Goal: Transaction & Acquisition: Purchase product/service

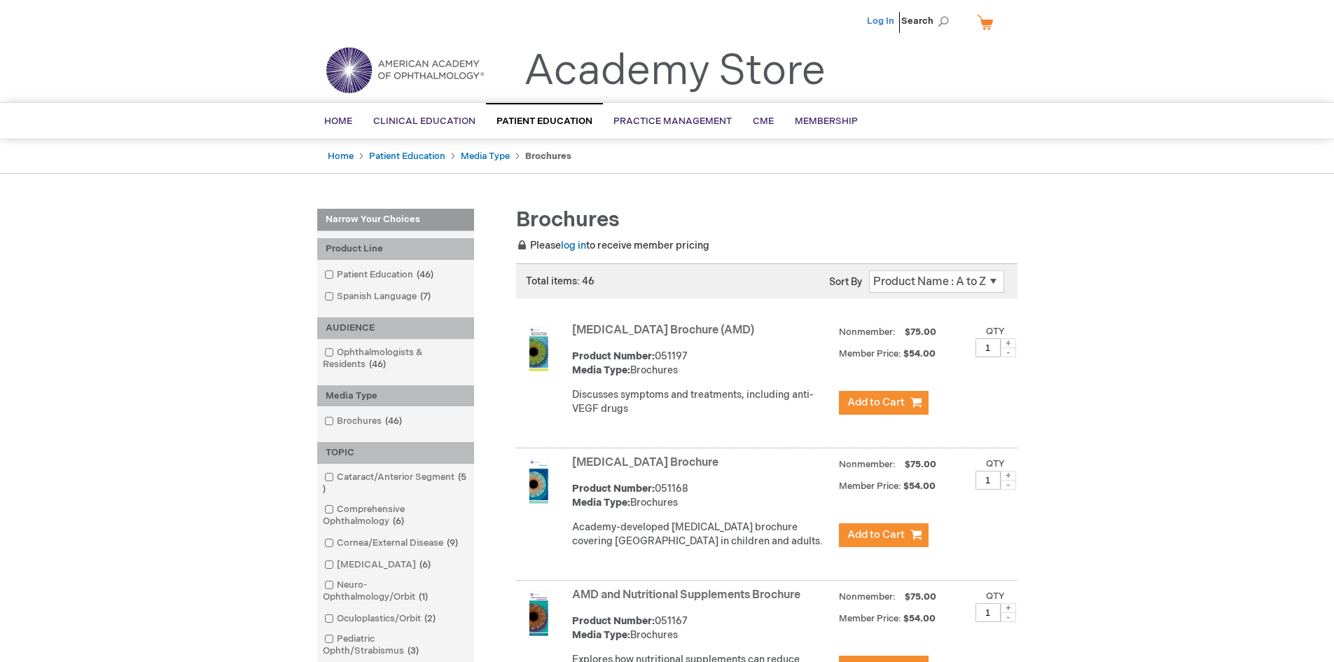
click at [885, 23] on link "Log In" at bounding box center [880, 20] width 27 height 11
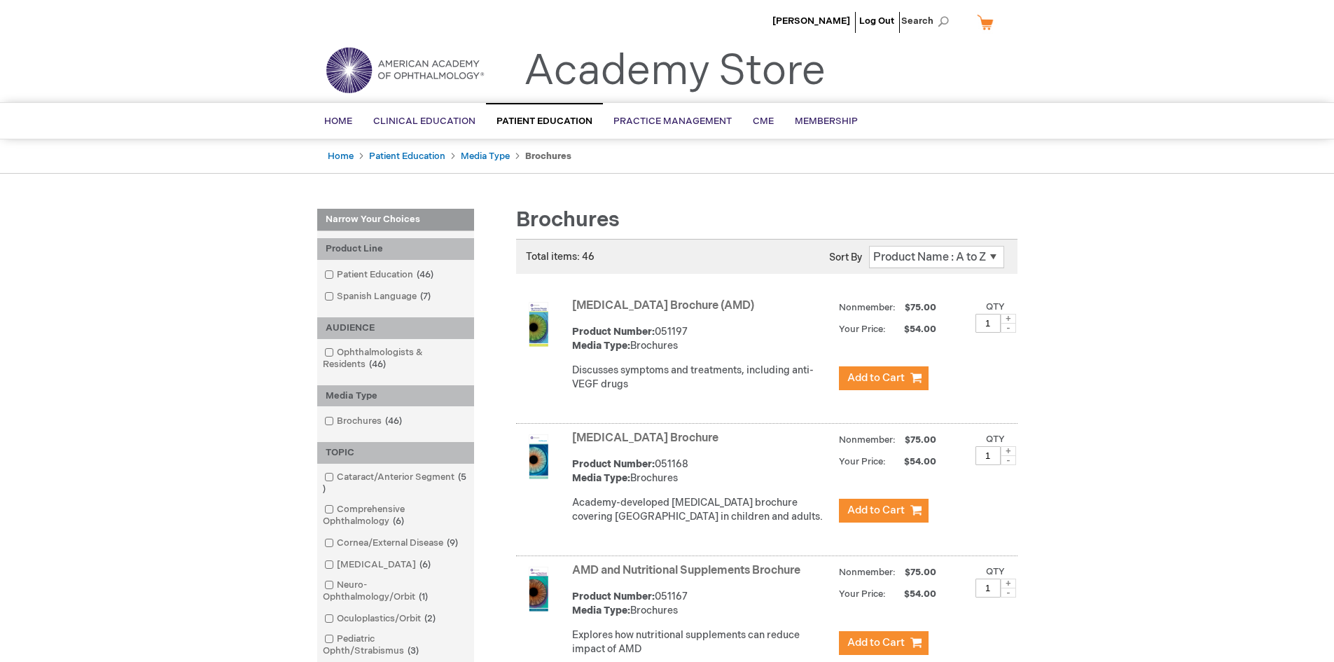
click at [1008, 320] on span at bounding box center [1008, 319] width 15 height 10
type input "2"
click at [891, 375] on span "Add to Cart" at bounding box center [875, 377] width 57 height 13
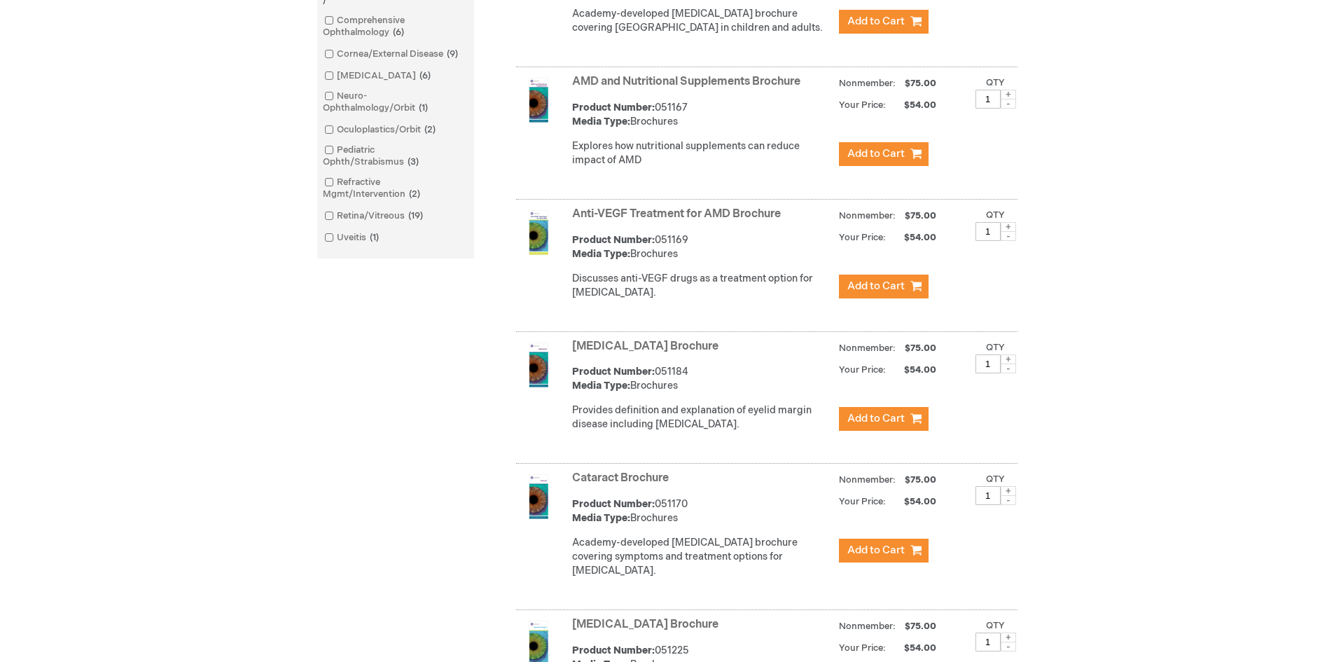
scroll to position [490, 0]
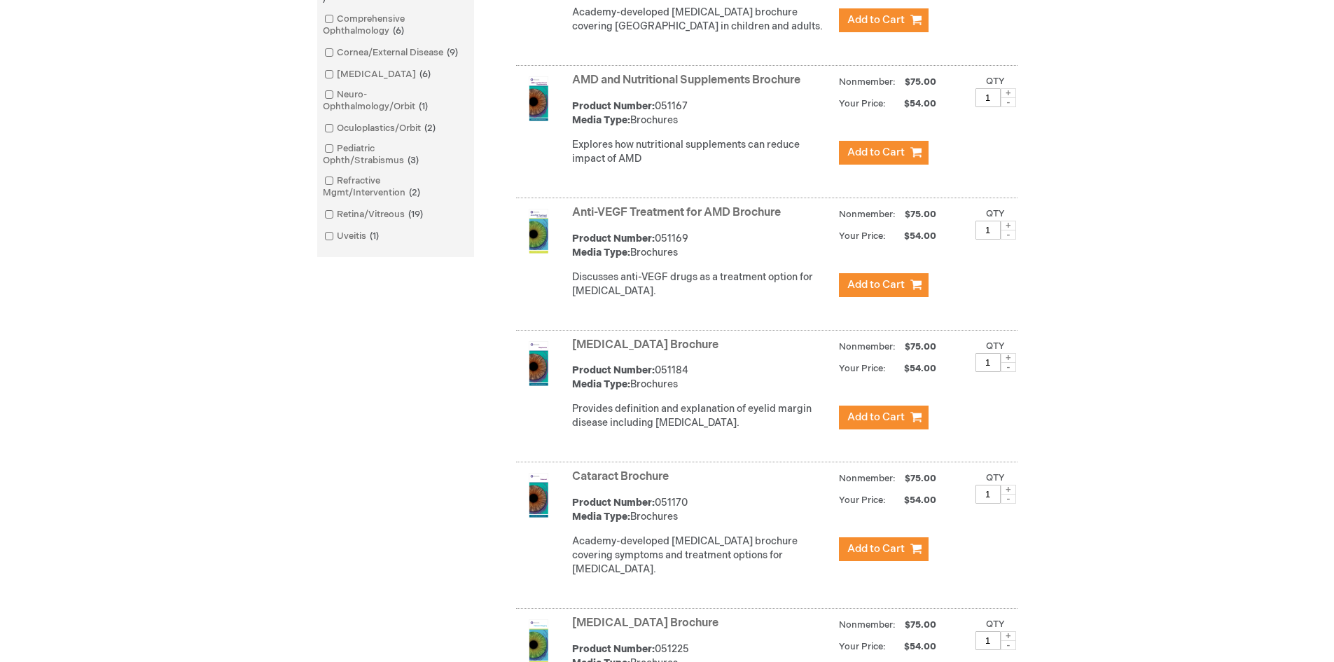
click at [1008, 363] on span at bounding box center [1008, 358] width 15 height 10
type input "2"
click at [890, 424] on span "Add to Cart" at bounding box center [875, 416] width 57 height 13
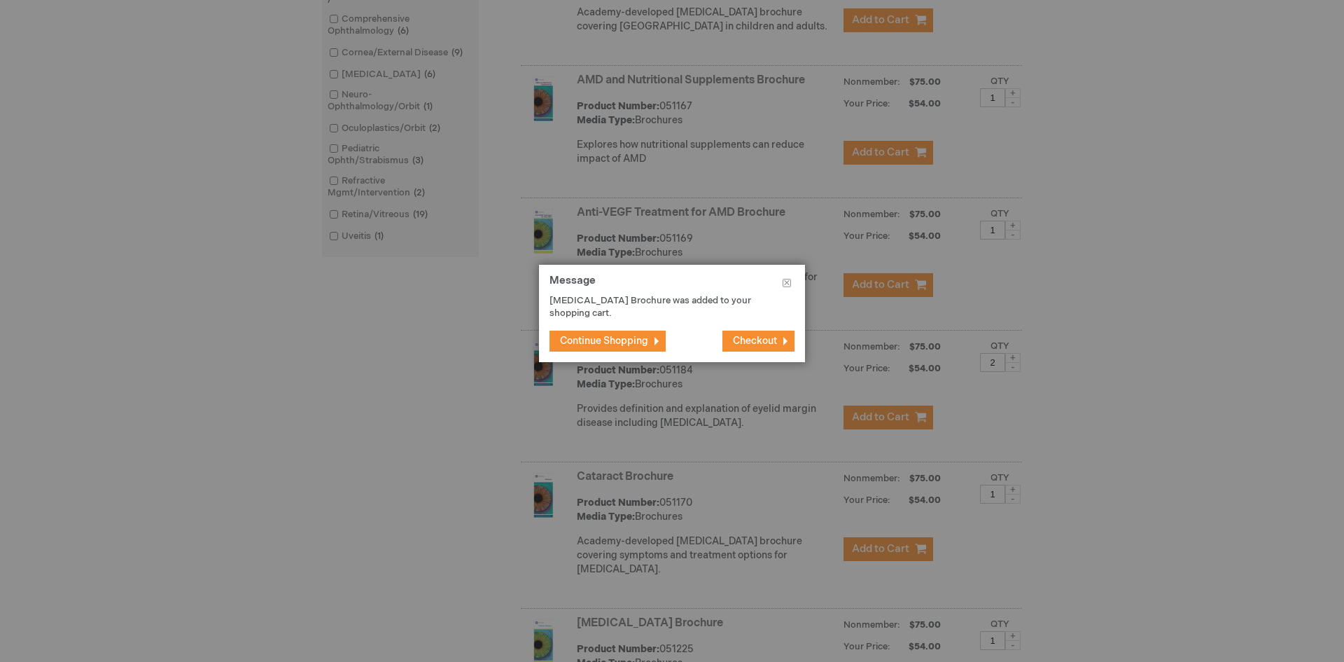
click at [620, 337] on span "Continue Shopping" at bounding box center [604, 341] width 88 height 12
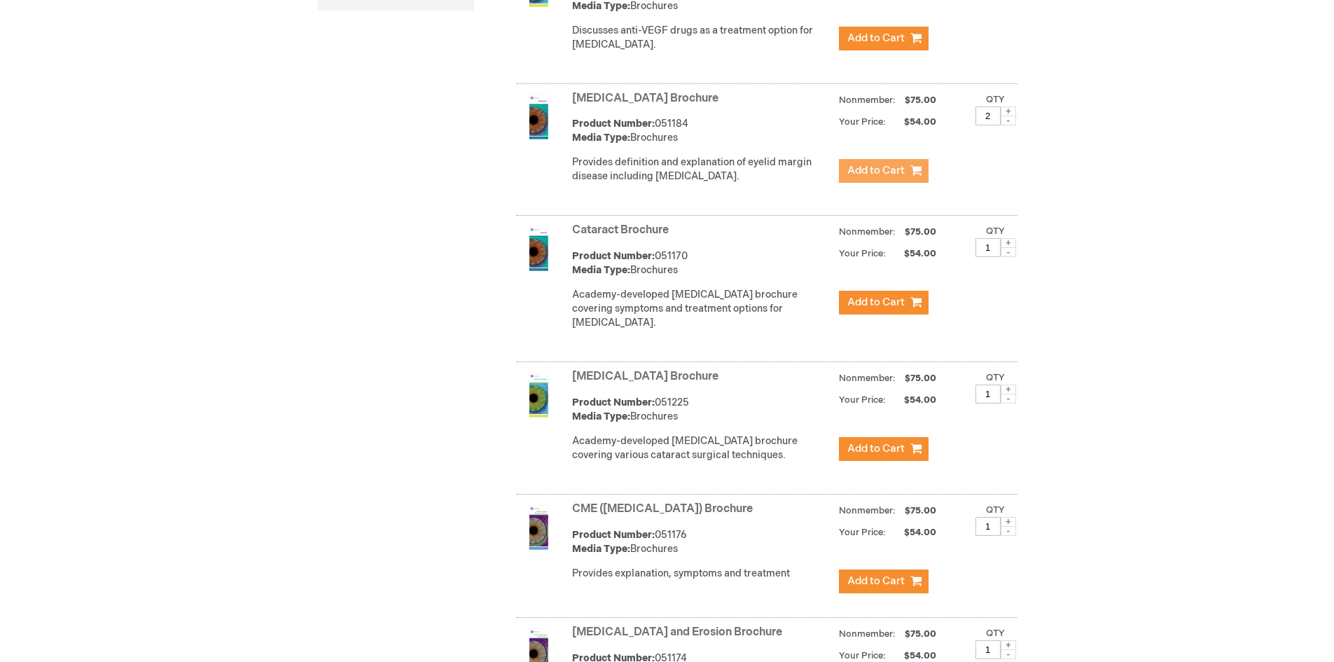
scroll to position [770, 0]
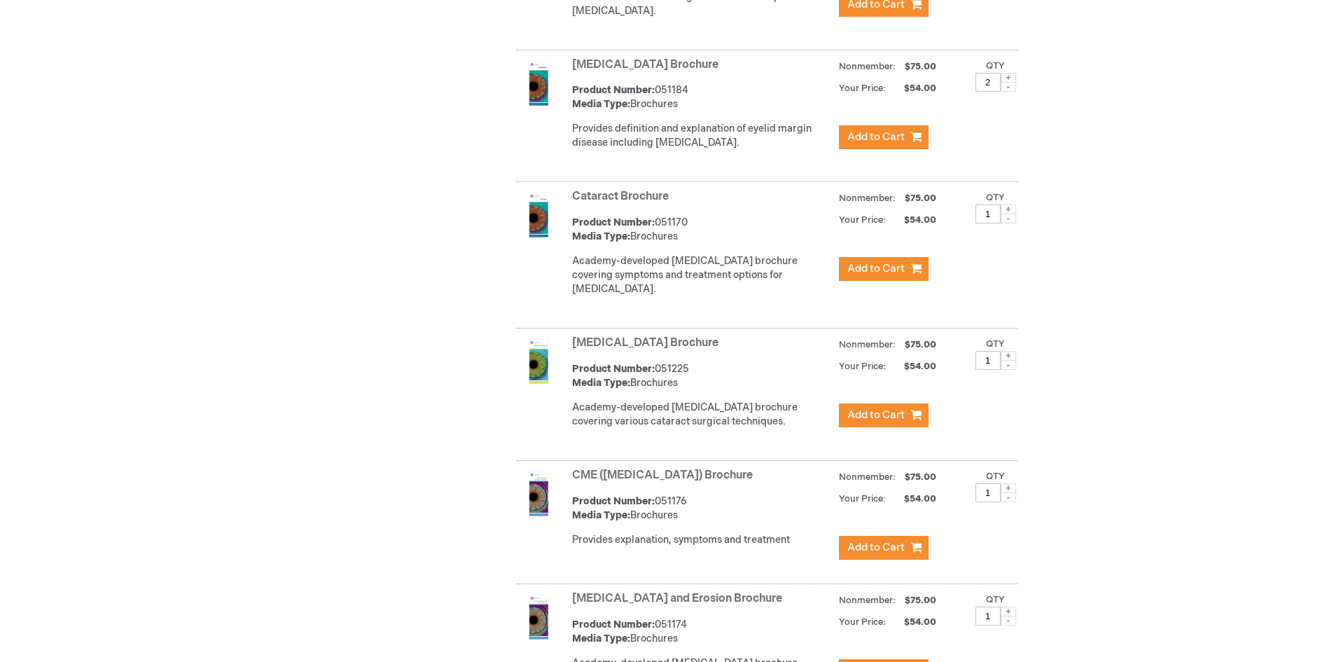
click at [1010, 361] on span at bounding box center [1008, 356] width 15 height 10
type input "2"
click at [882, 421] on span "Add to Cart" at bounding box center [875, 414] width 57 height 13
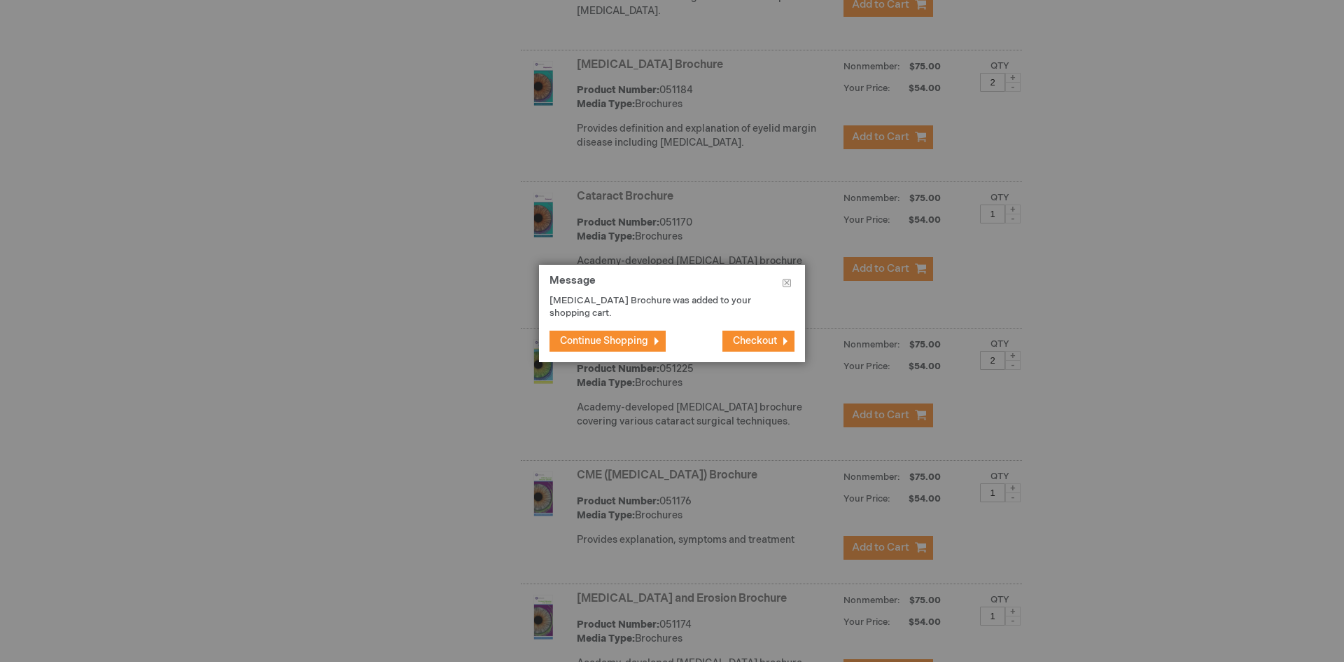
click at [596, 337] on span "Continue Shopping" at bounding box center [604, 341] width 88 height 12
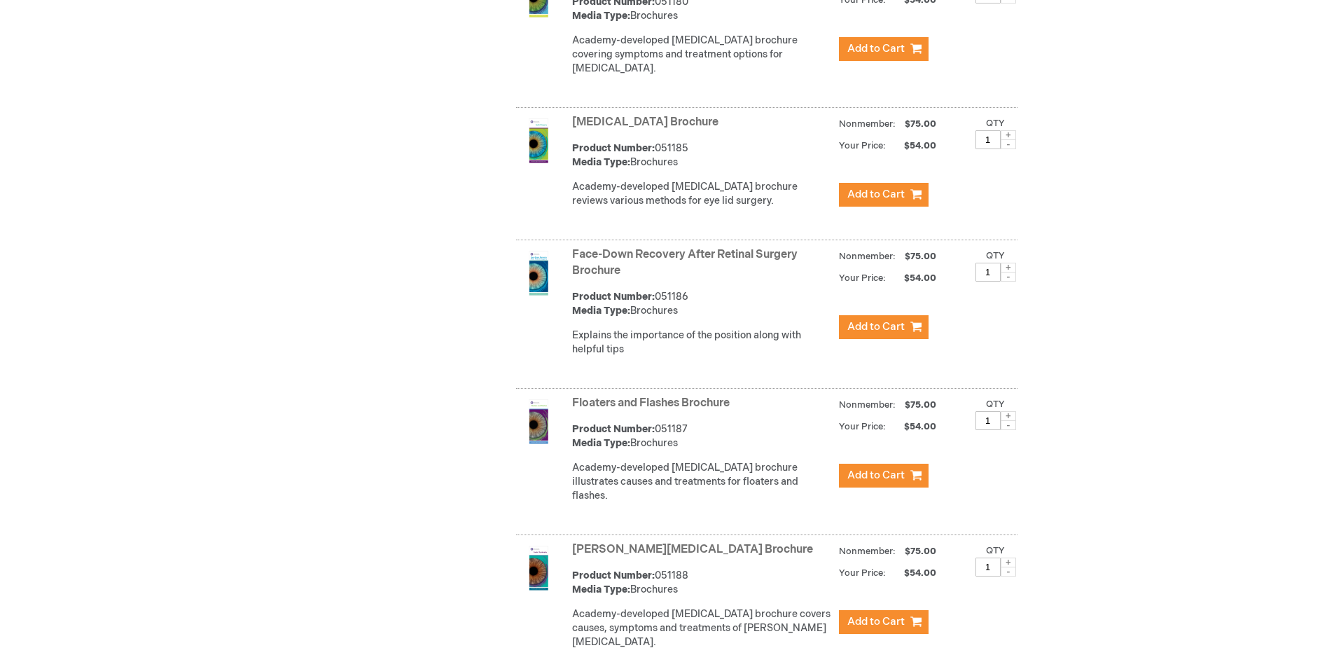
scroll to position [1960, 0]
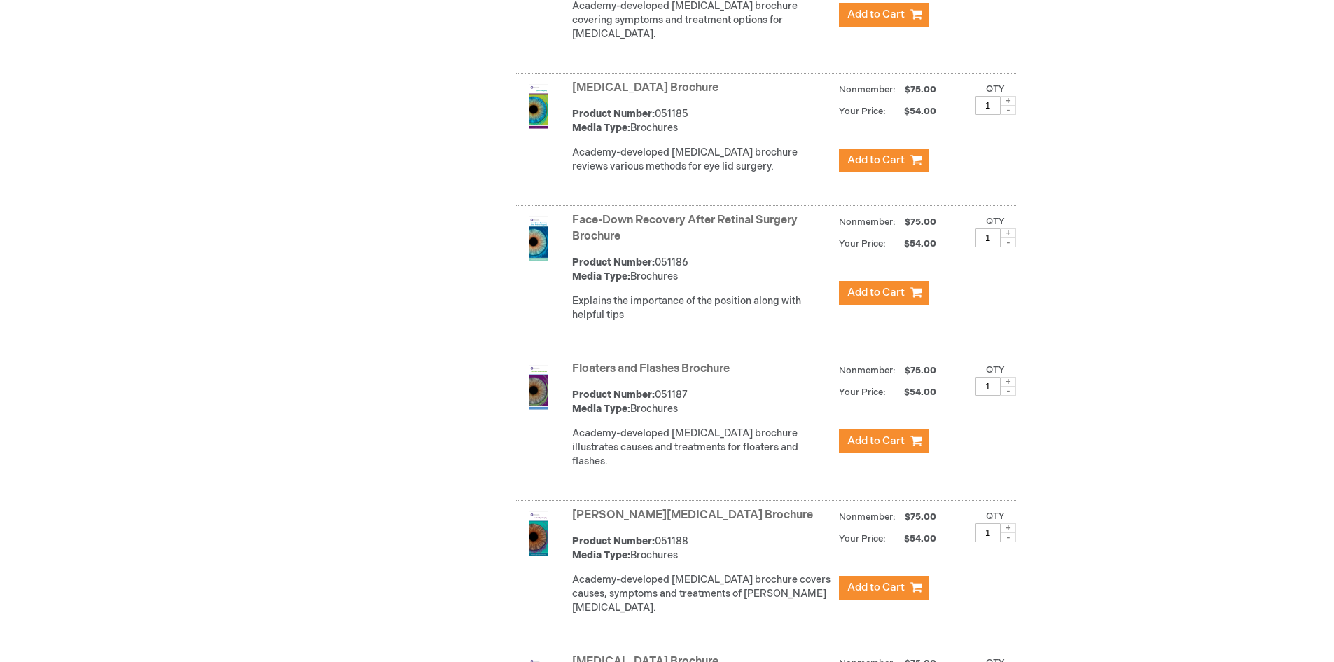
click at [1008, 383] on span at bounding box center [1008, 382] width 15 height 10
type input "2"
click at [876, 446] on span "Add to Cart" at bounding box center [875, 440] width 57 height 13
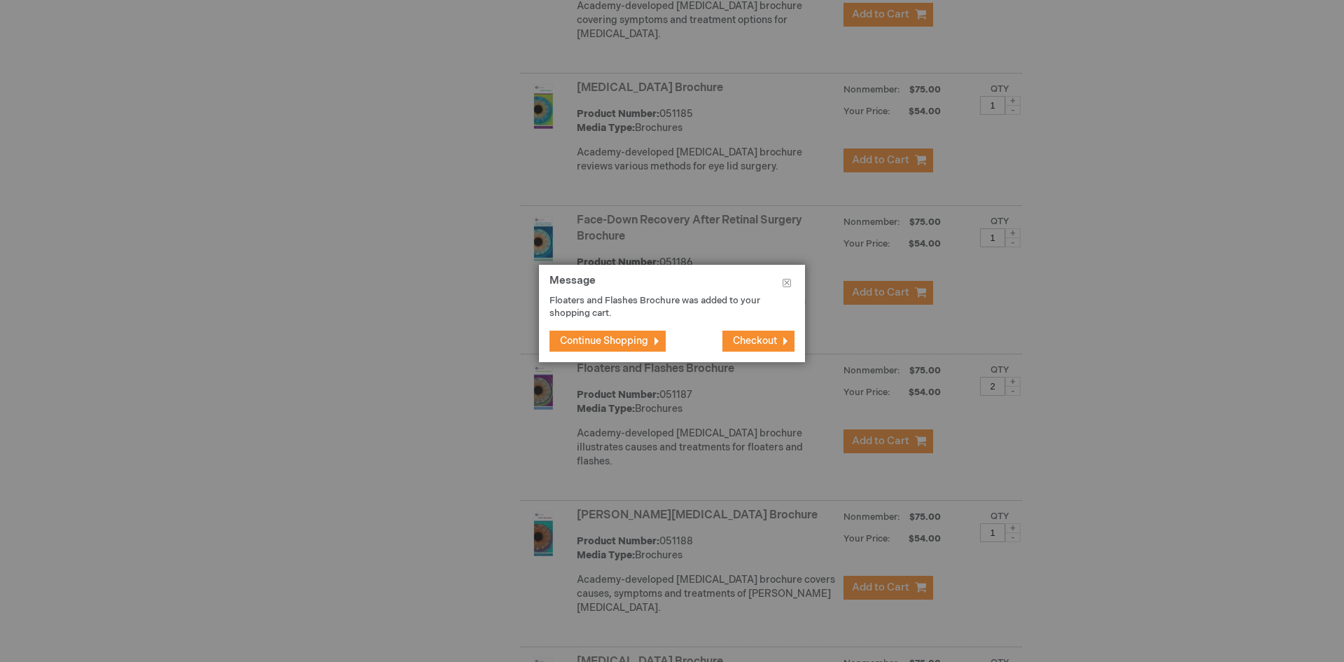
click at [640, 340] on span "Continue Shopping" at bounding box center [604, 341] width 88 height 12
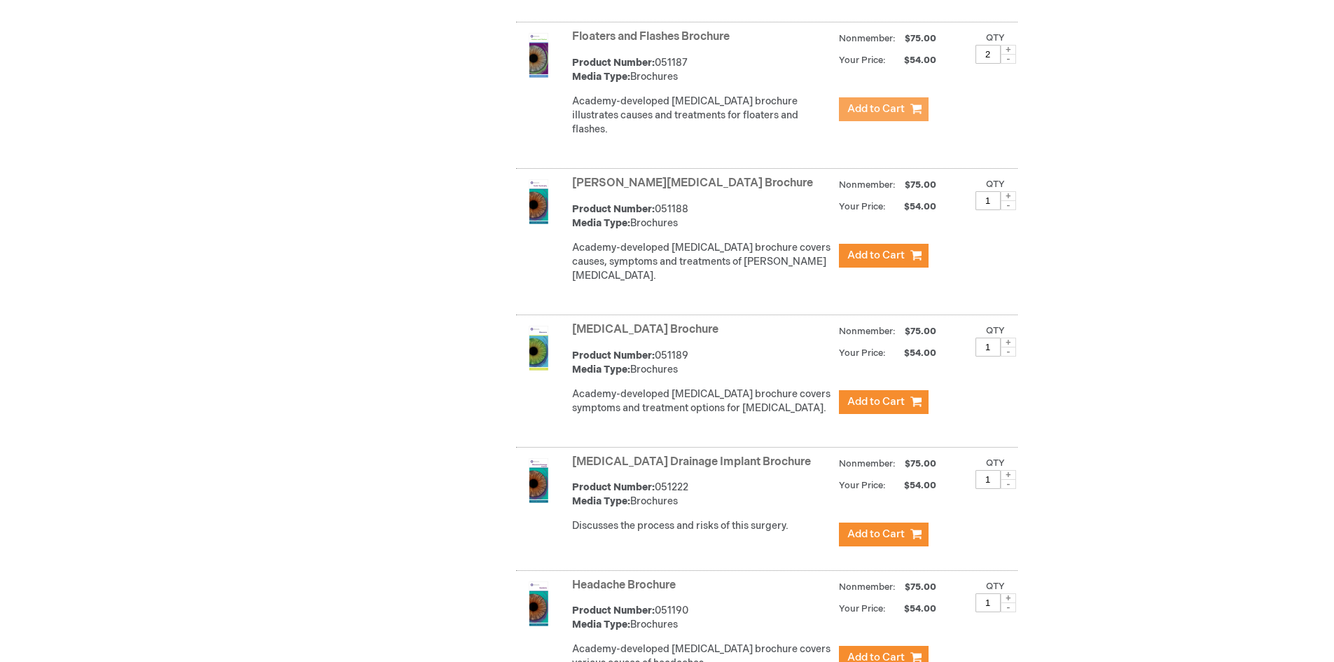
scroll to position [2418, 0]
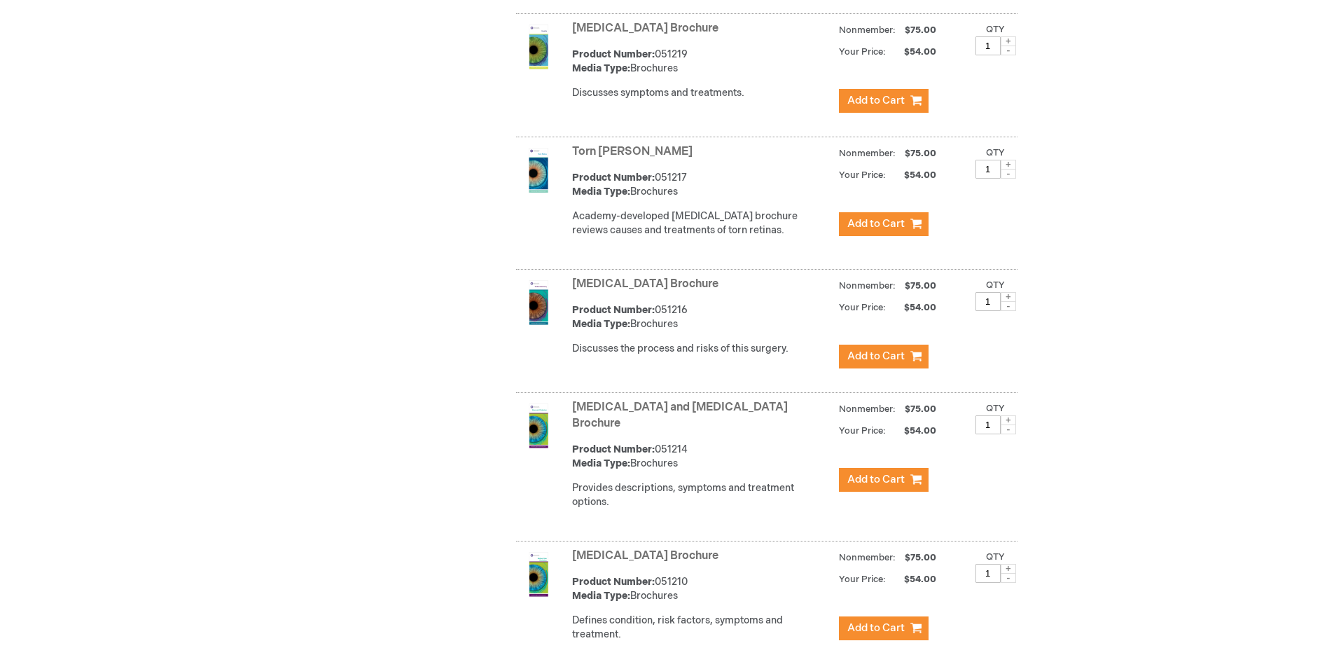
scroll to position [3011, 0]
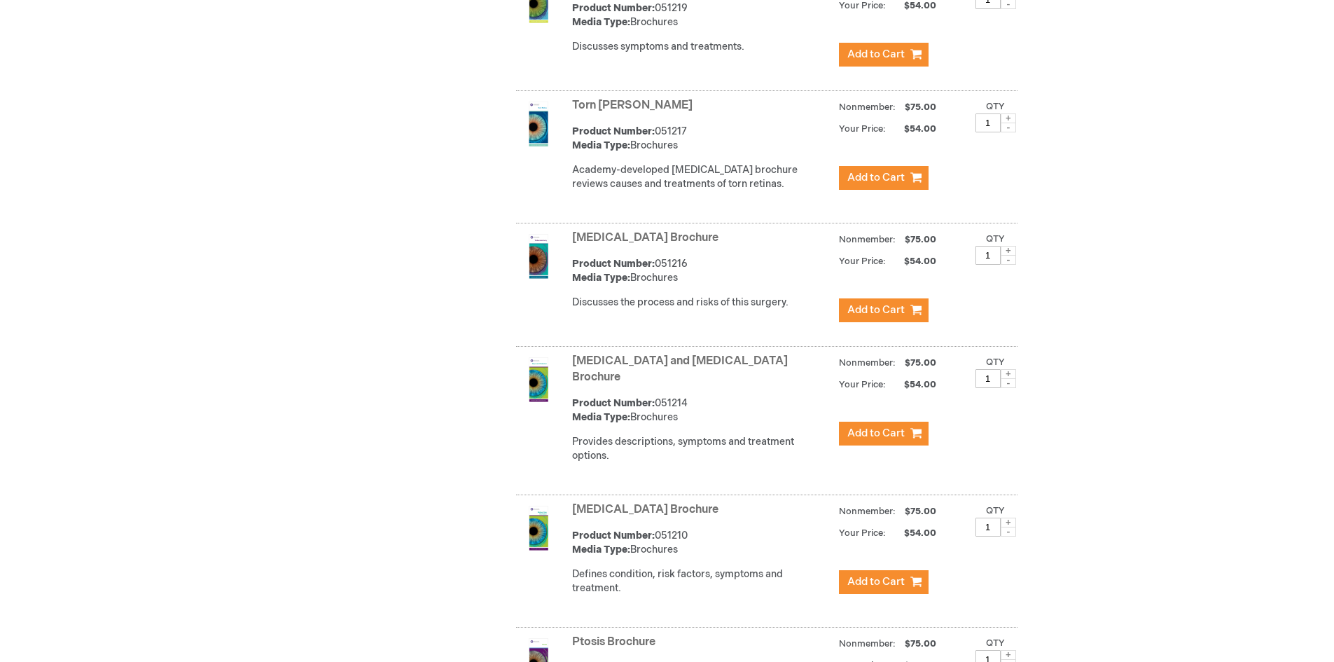
click at [1008, 369] on span at bounding box center [1008, 374] width 15 height 10
type input "2"
click at [889, 426] on span "Add to Cart" at bounding box center [875, 432] width 57 height 13
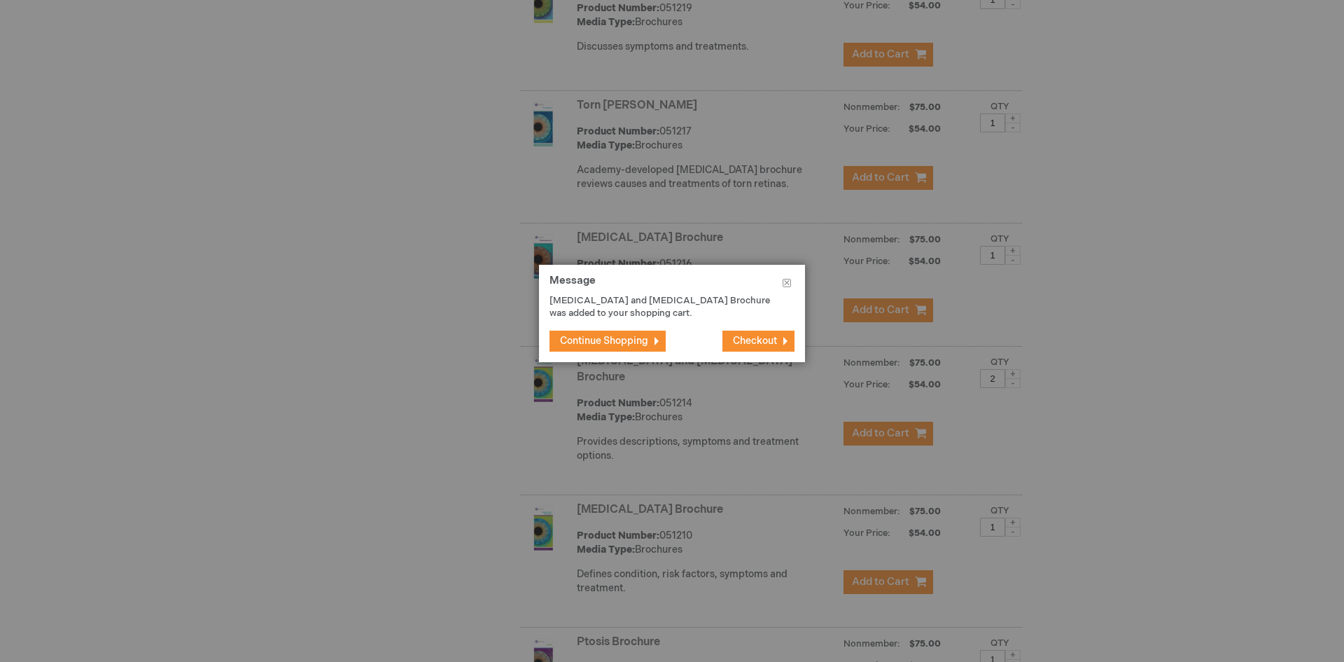
click at [613, 337] on span "Continue Shopping" at bounding box center [604, 341] width 88 height 12
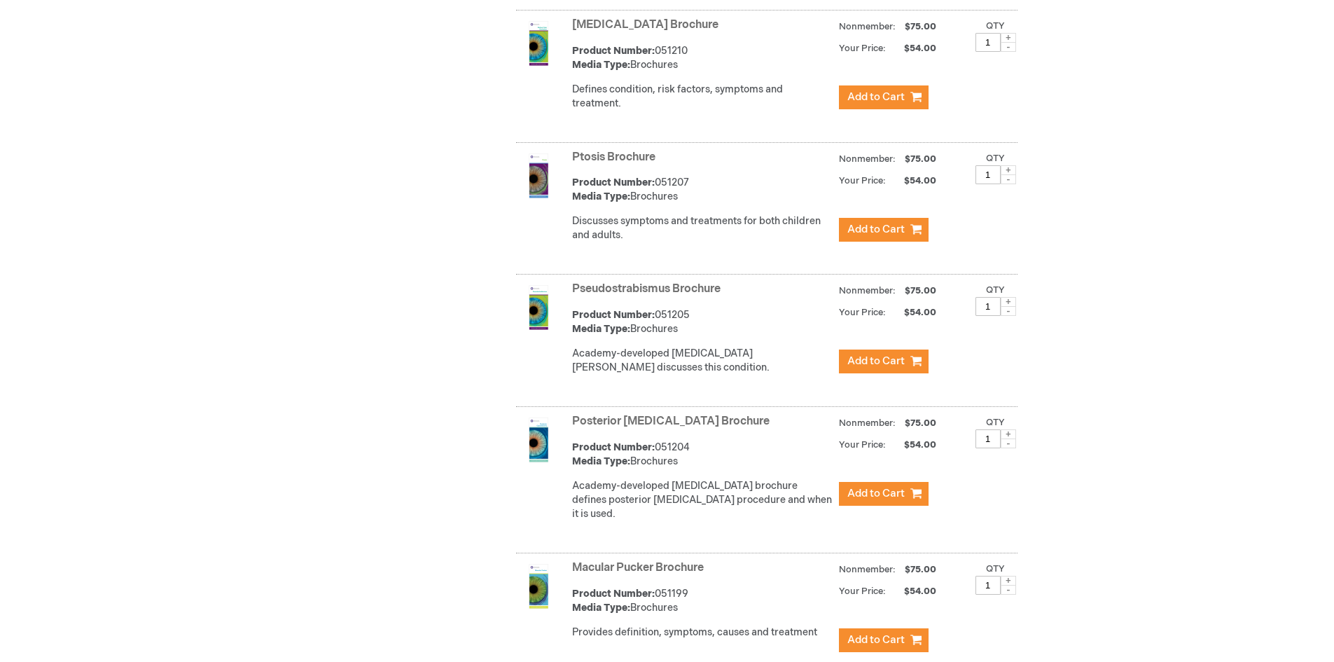
scroll to position [3501, 0]
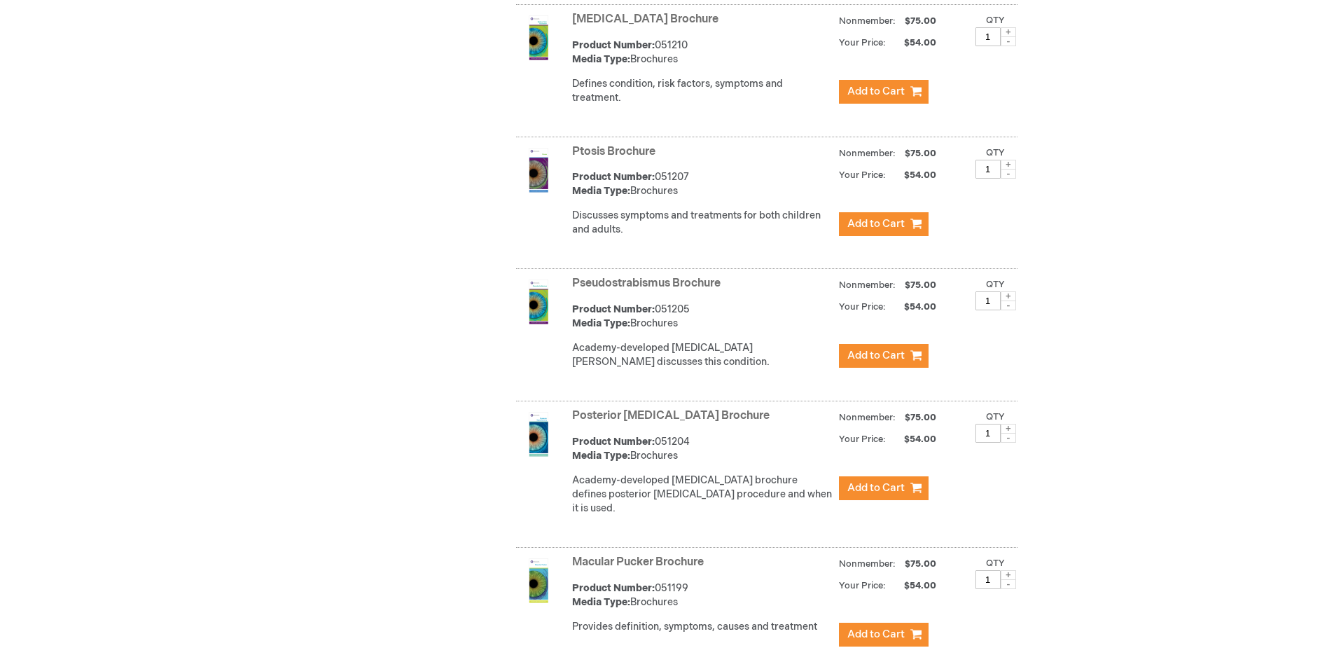
click at [1005, 424] on span at bounding box center [1008, 429] width 15 height 10
type input "2"
click at [891, 481] on span "Add to Cart" at bounding box center [875, 487] width 57 height 13
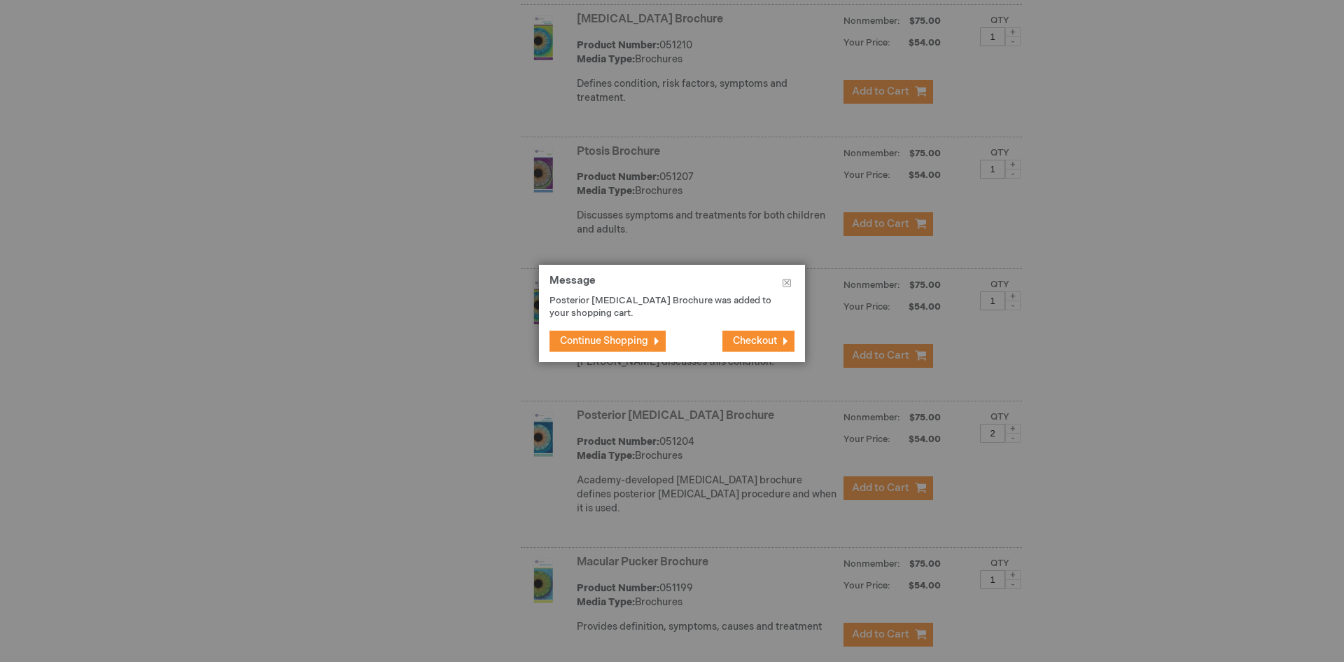
click at [627, 346] on span "Continue Shopping" at bounding box center [604, 341] width 88 height 12
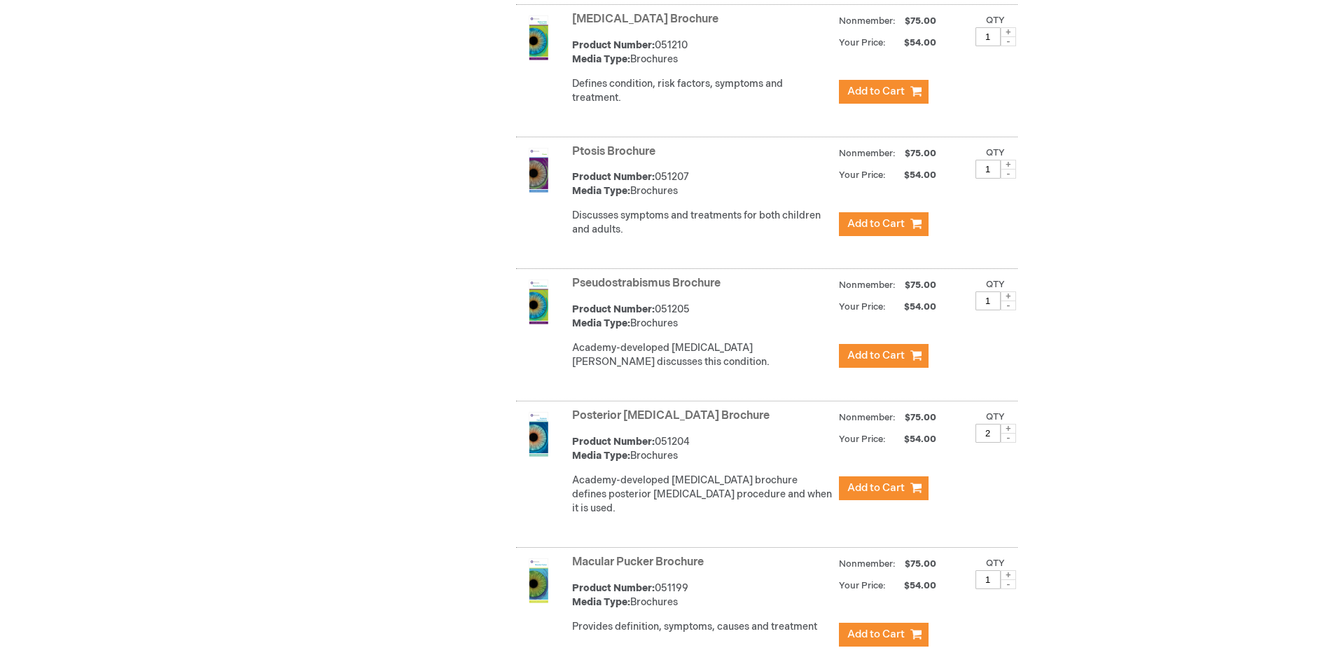
click at [1009, 570] on span at bounding box center [1008, 575] width 15 height 10
type input "2"
click at [886, 627] on span "Add to Cart" at bounding box center [875, 633] width 57 height 13
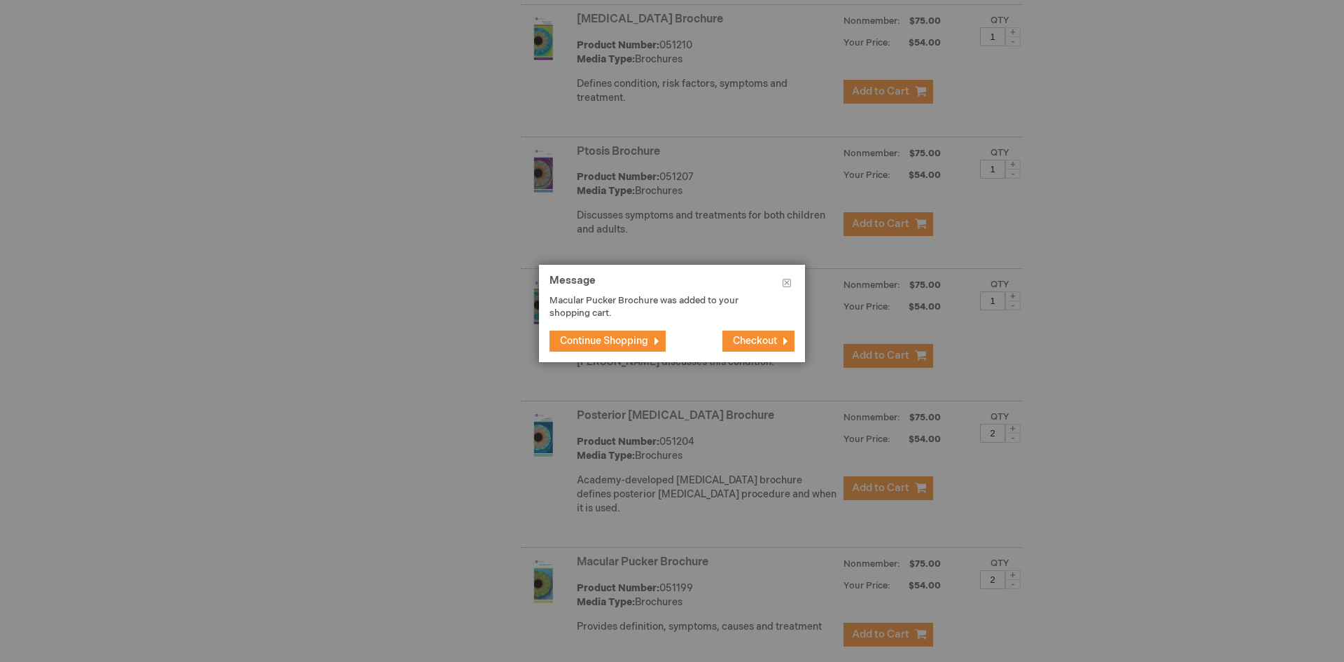
click at [612, 340] on span "Continue Shopping" at bounding box center [604, 341] width 88 height 12
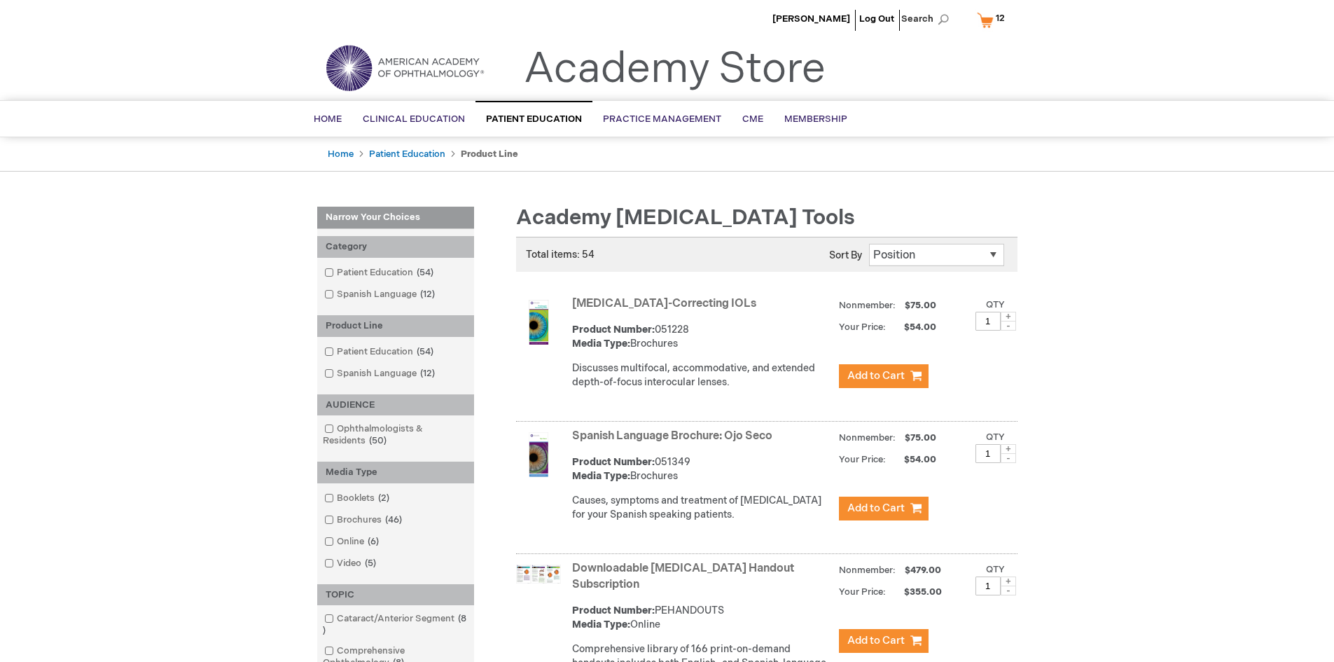
scroll to position [0, 0]
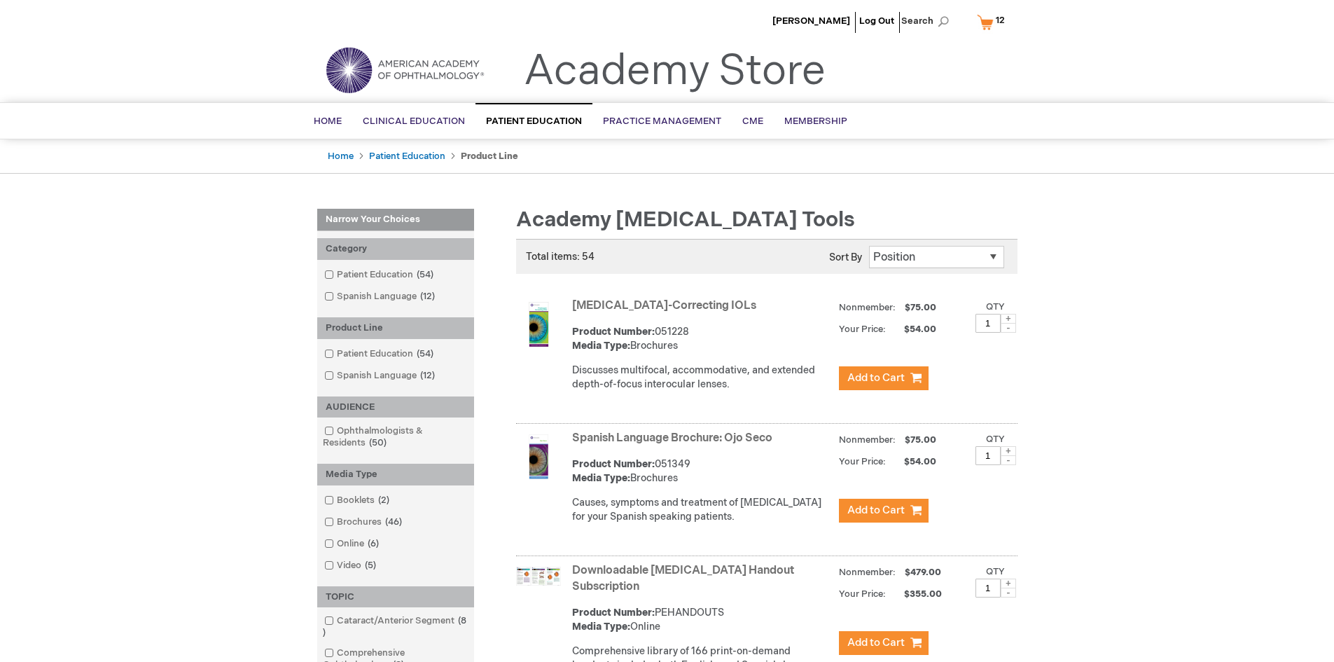
click at [988, 26] on link "My Cart 12 12 items" at bounding box center [994, 22] width 40 height 25
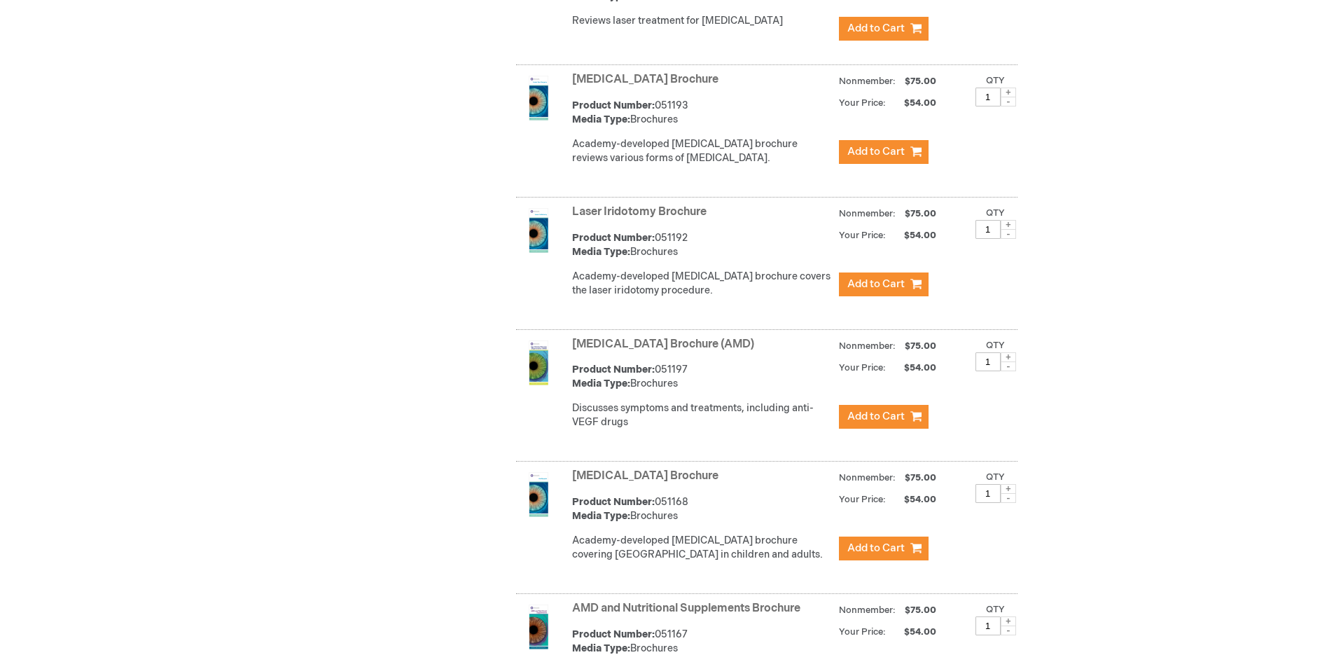
scroll to position [4621, 0]
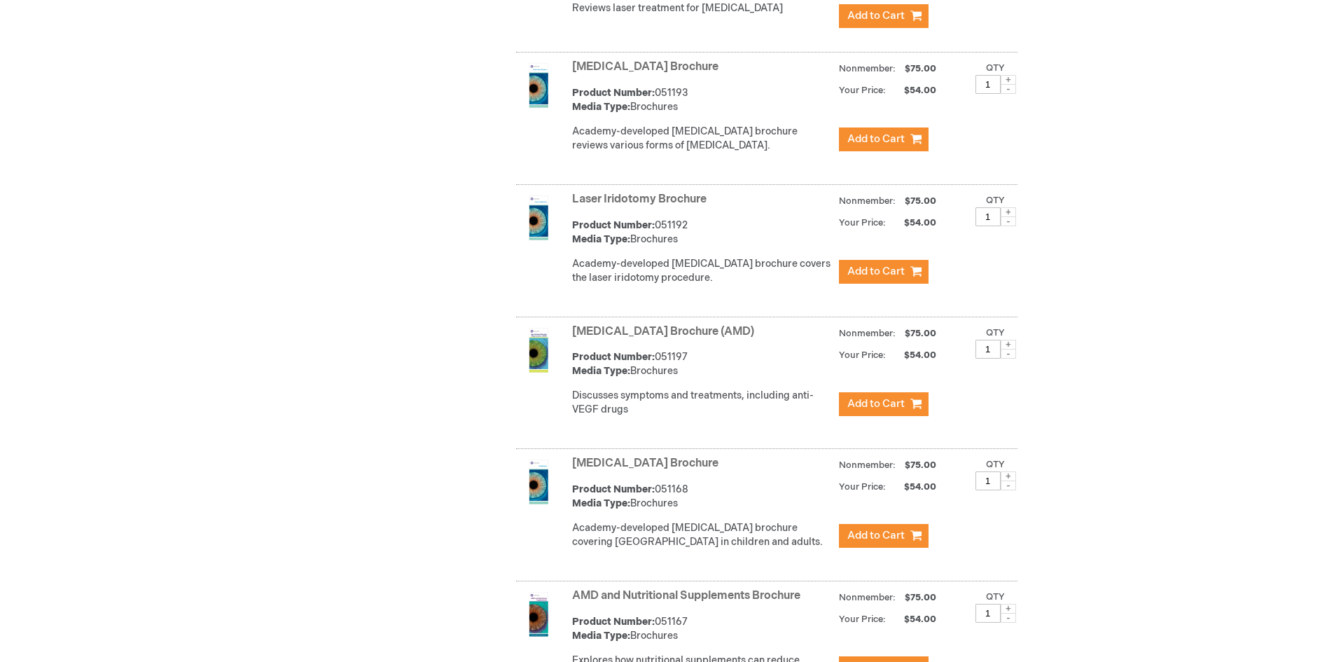
click at [1007, 340] on span at bounding box center [1008, 345] width 15 height 10
type input "2"
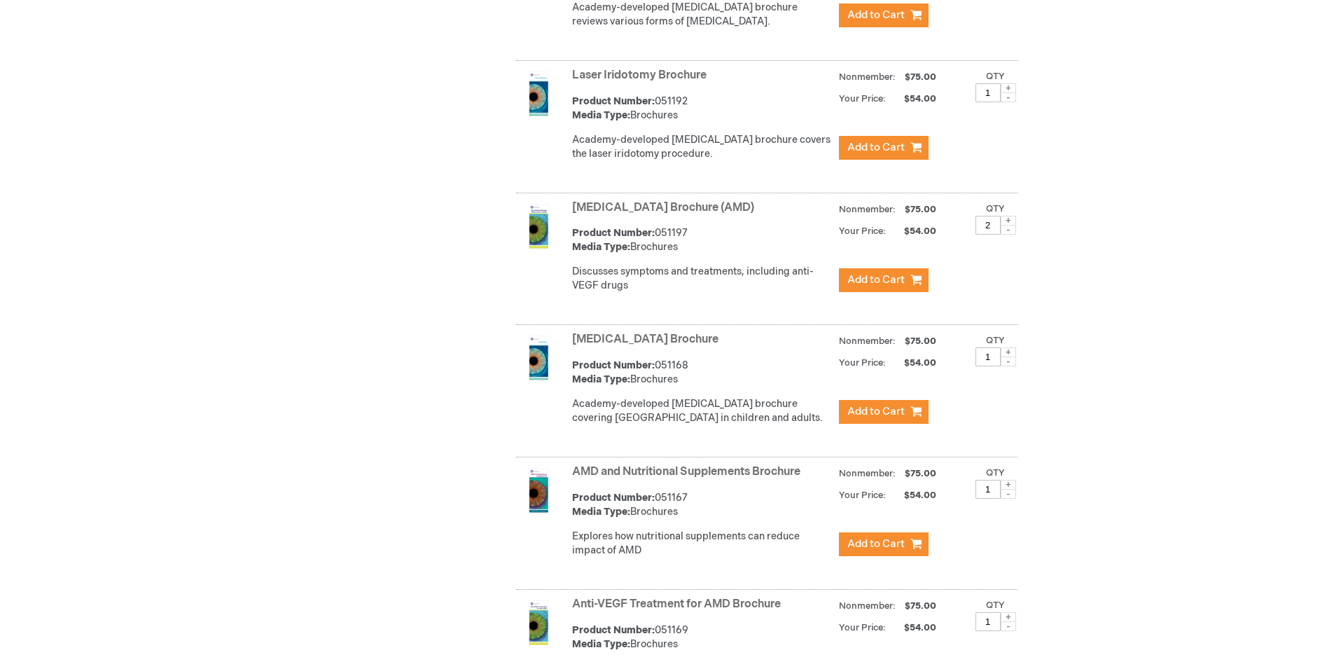
scroll to position [4761, 0]
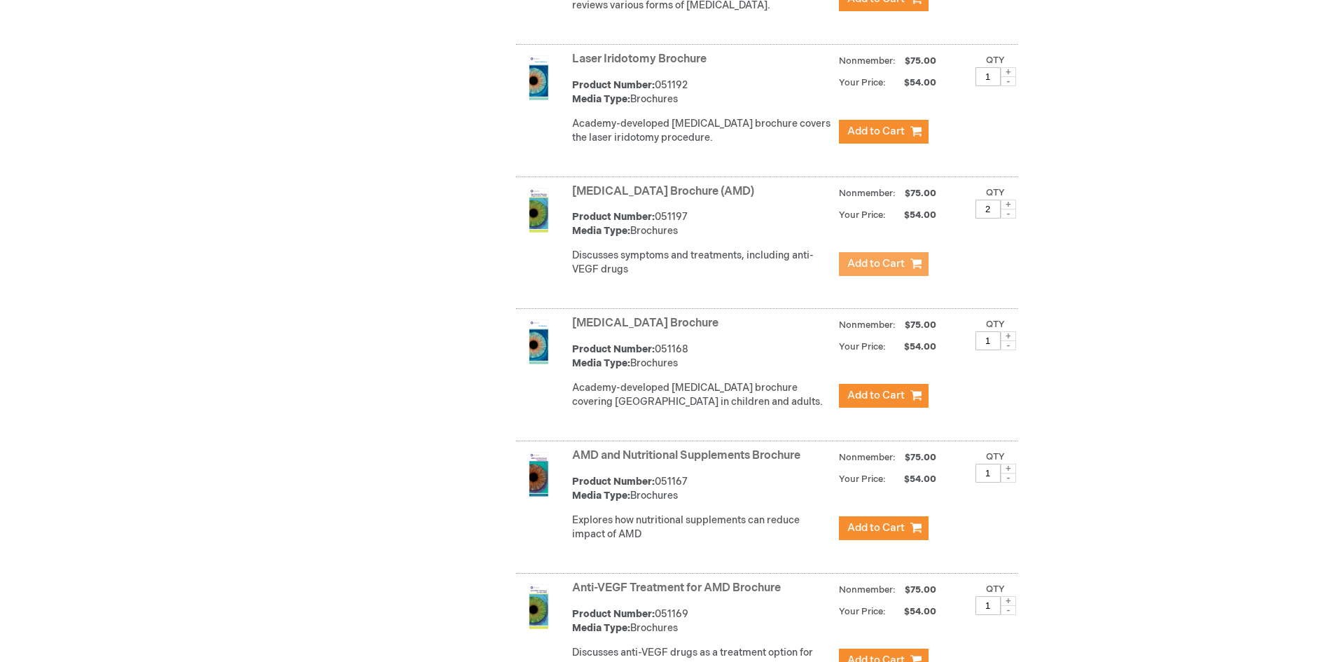
click at [875, 257] on span "Add to Cart" at bounding box center [875, 263] width 57 height 13
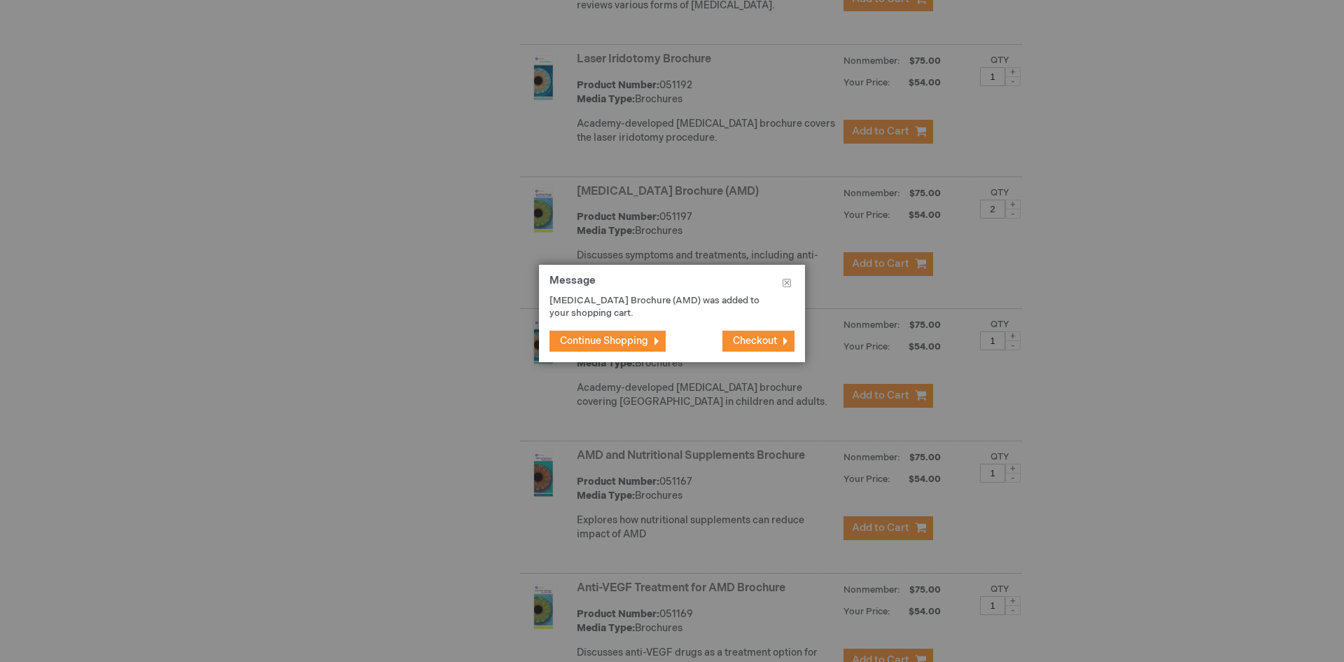
click at [603, 338] on span "Continue Shopping" at bounding box center [604, 341] width 88 height 12
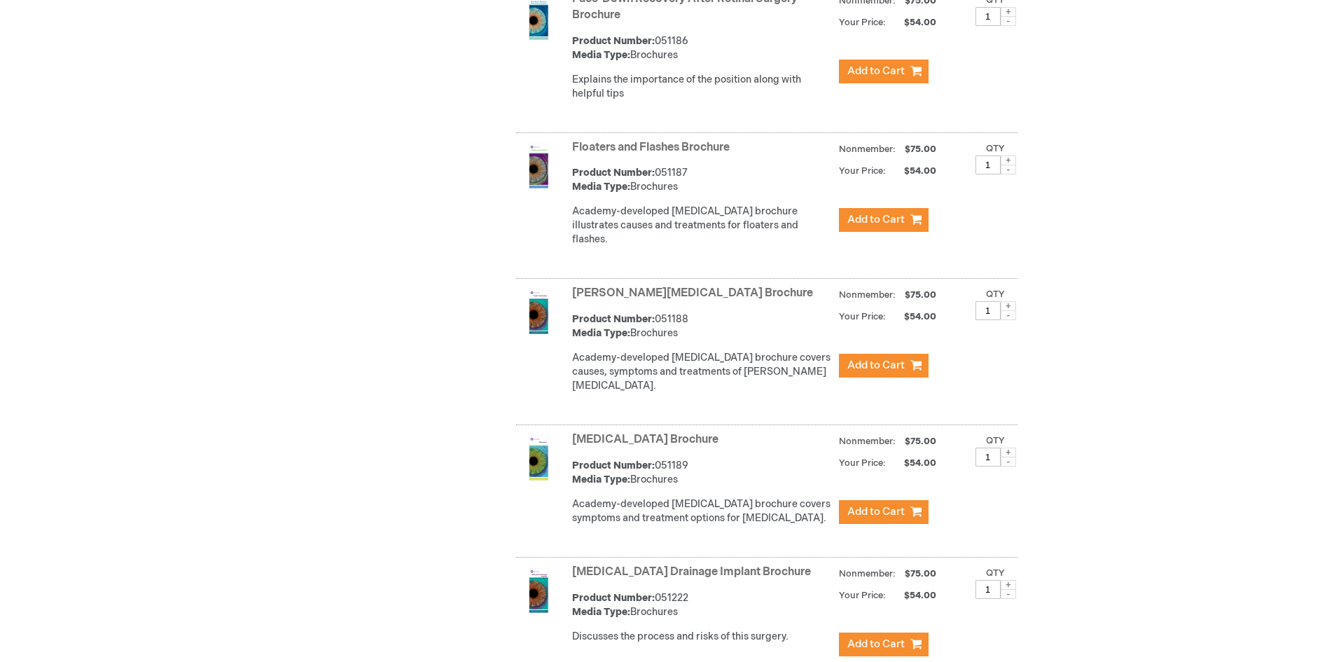
scroll to position [6722, 0]
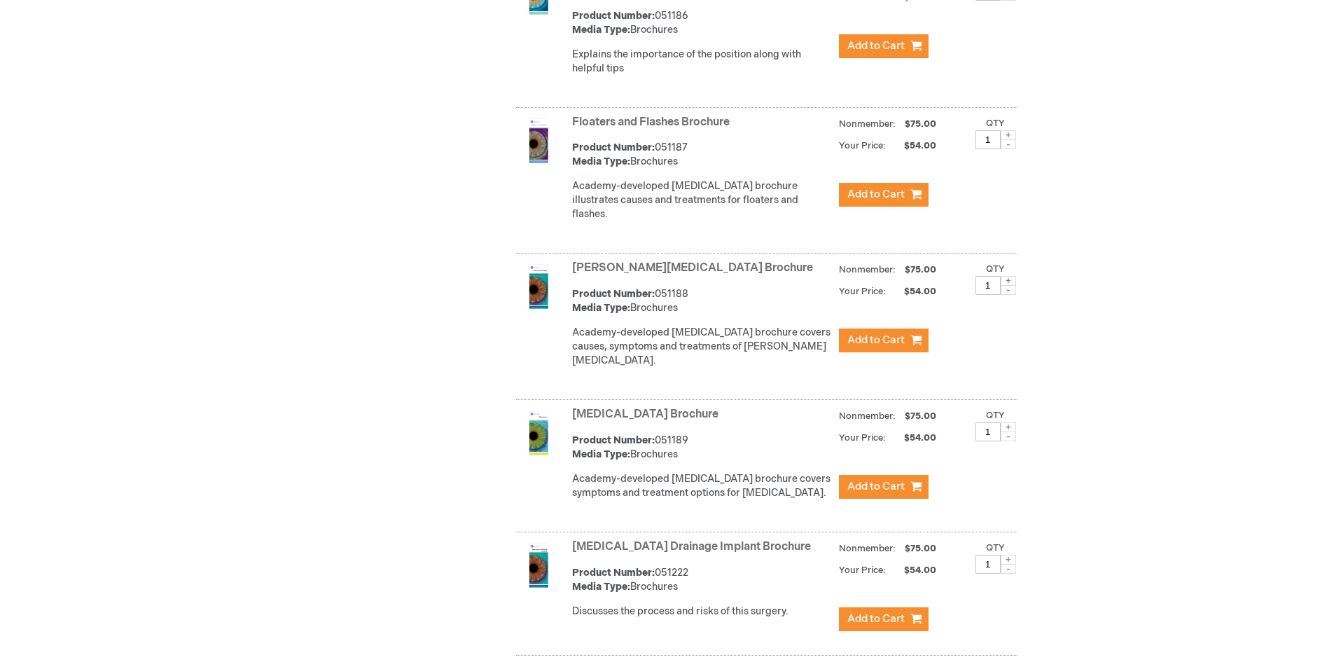
click at [545, 410] on img at bounding box center [538, 432] width 45 height 45
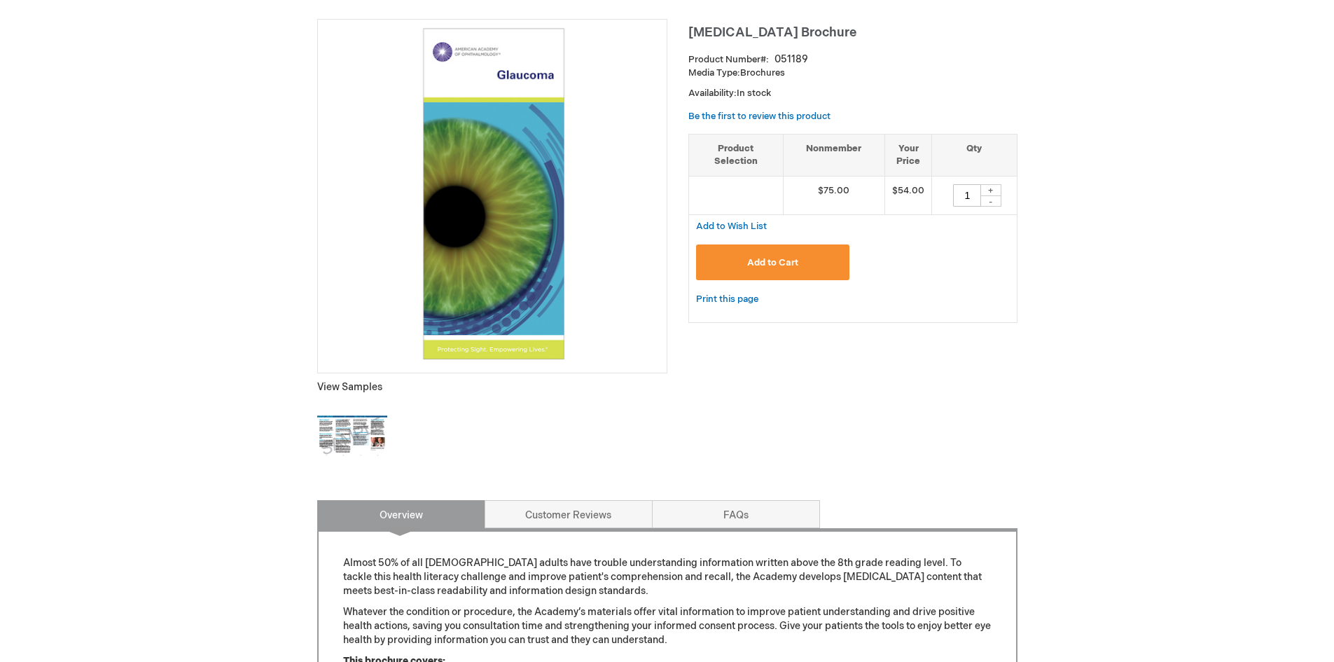
scroll to position [280, 0]
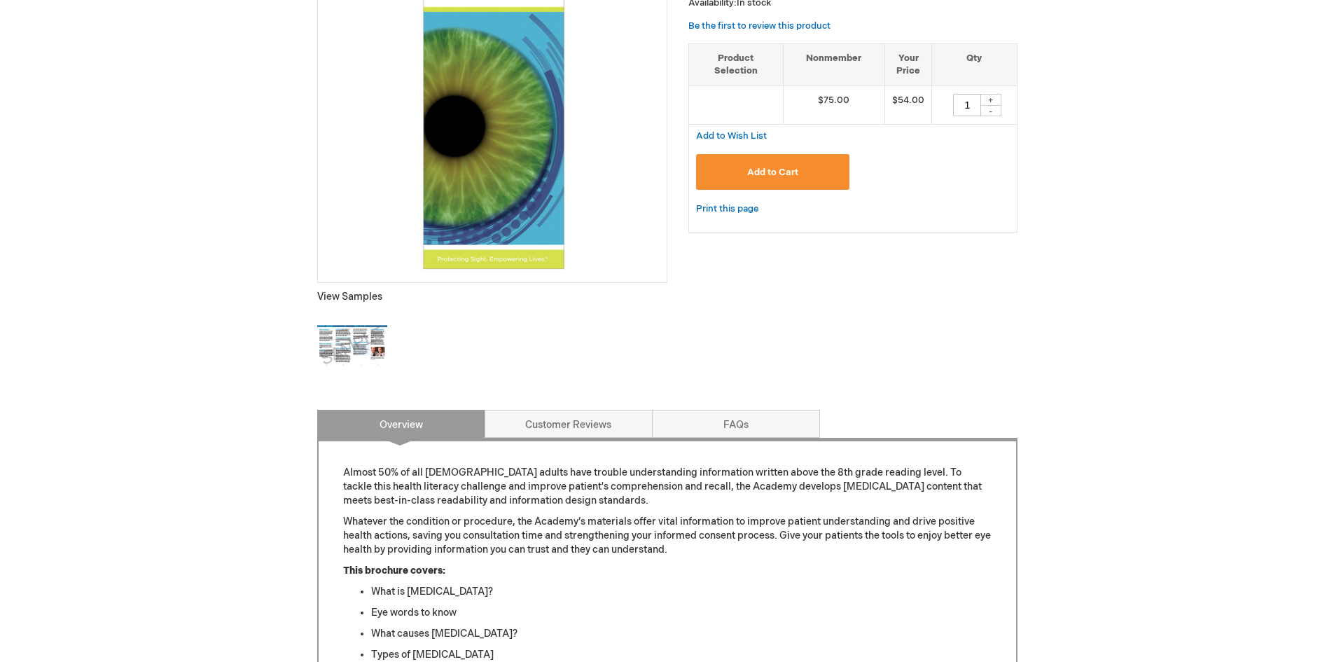
click at [345, 349] on img at bounding box center [352, 346] width 70 height 70
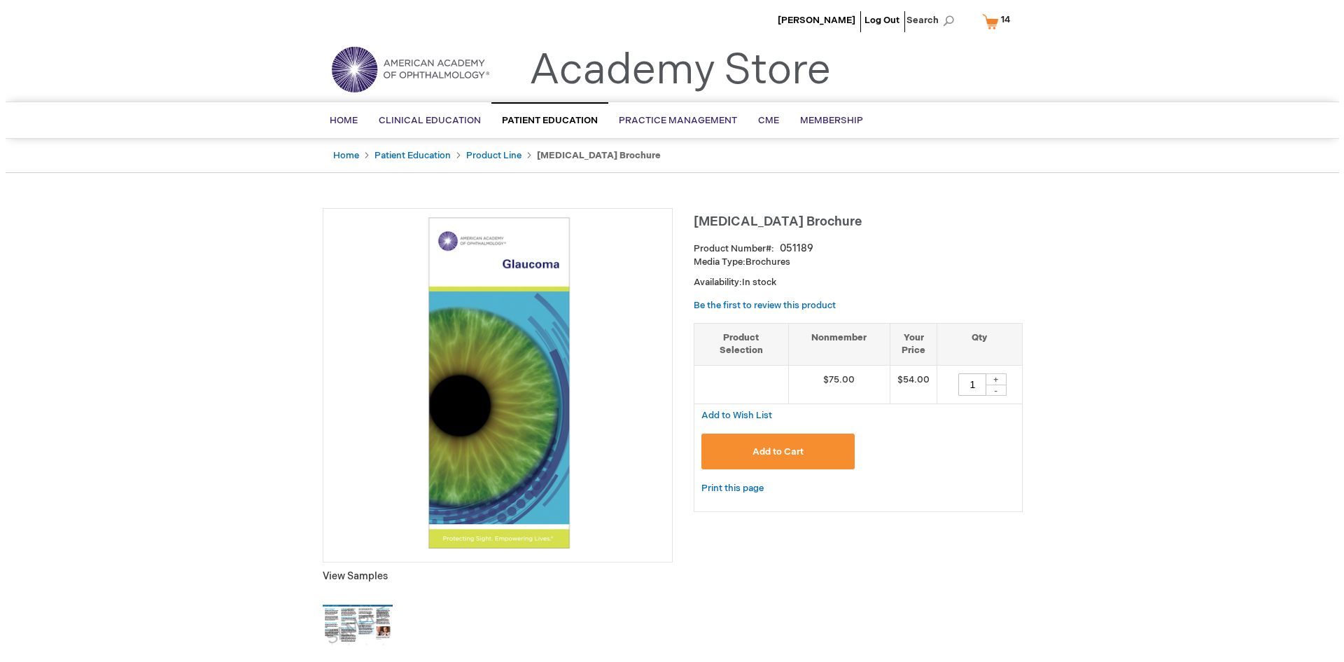
scroll to position [0, 0]
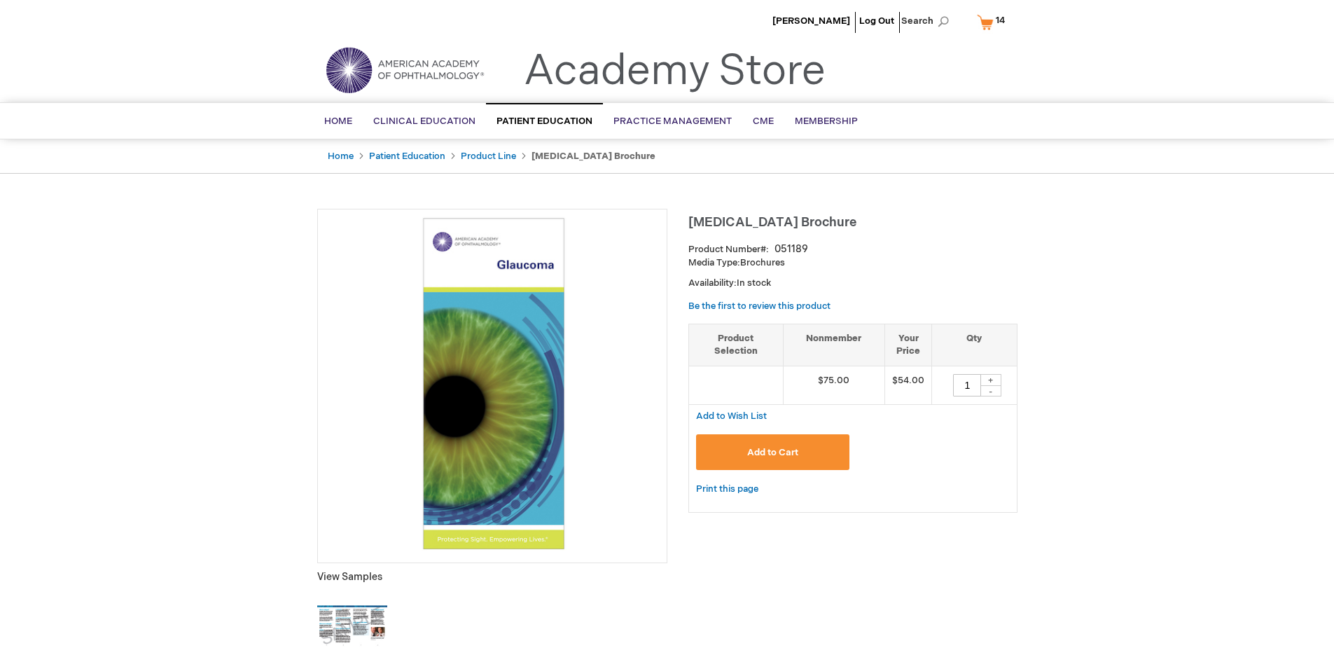
click at [994, 380] on div "+" at bounding box center [990, 380] width 21 height 12
type input "2"
click at [796, 451] on span "Add to Cart" at bounding box center [772, 452] width 51 height 11
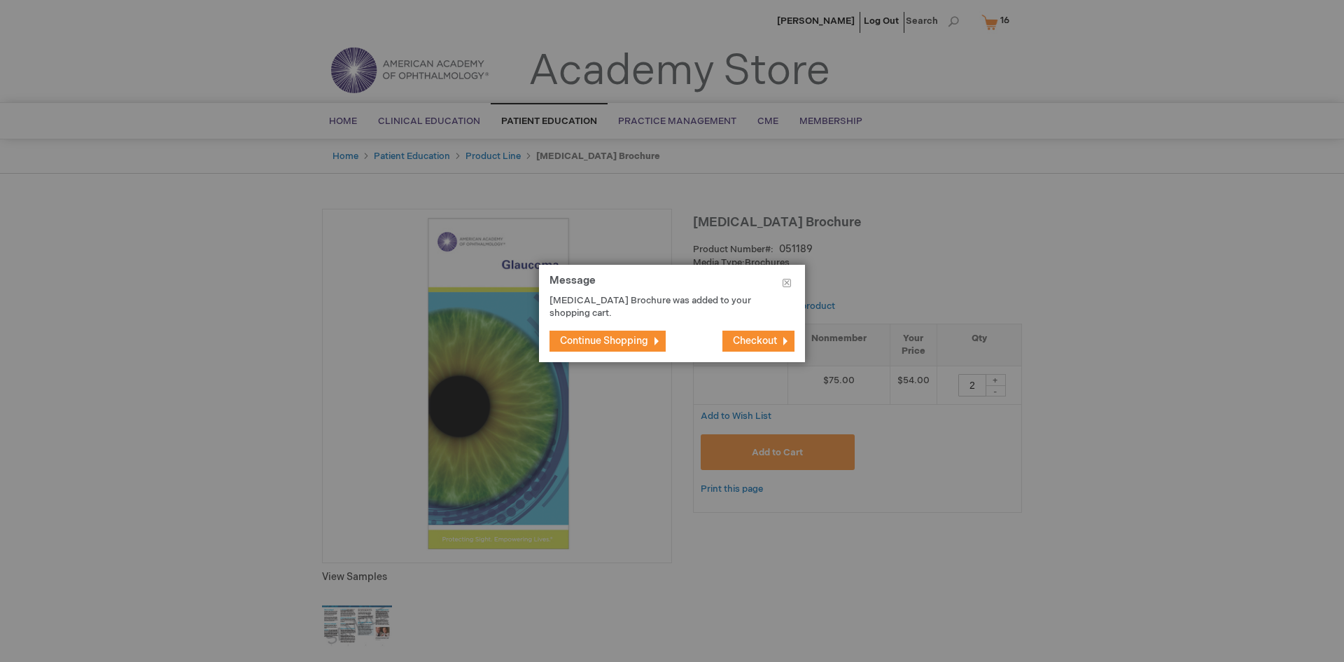
click at [749, 339] on span "Checkout" at bounding box center [755, 341] width 44 height 12
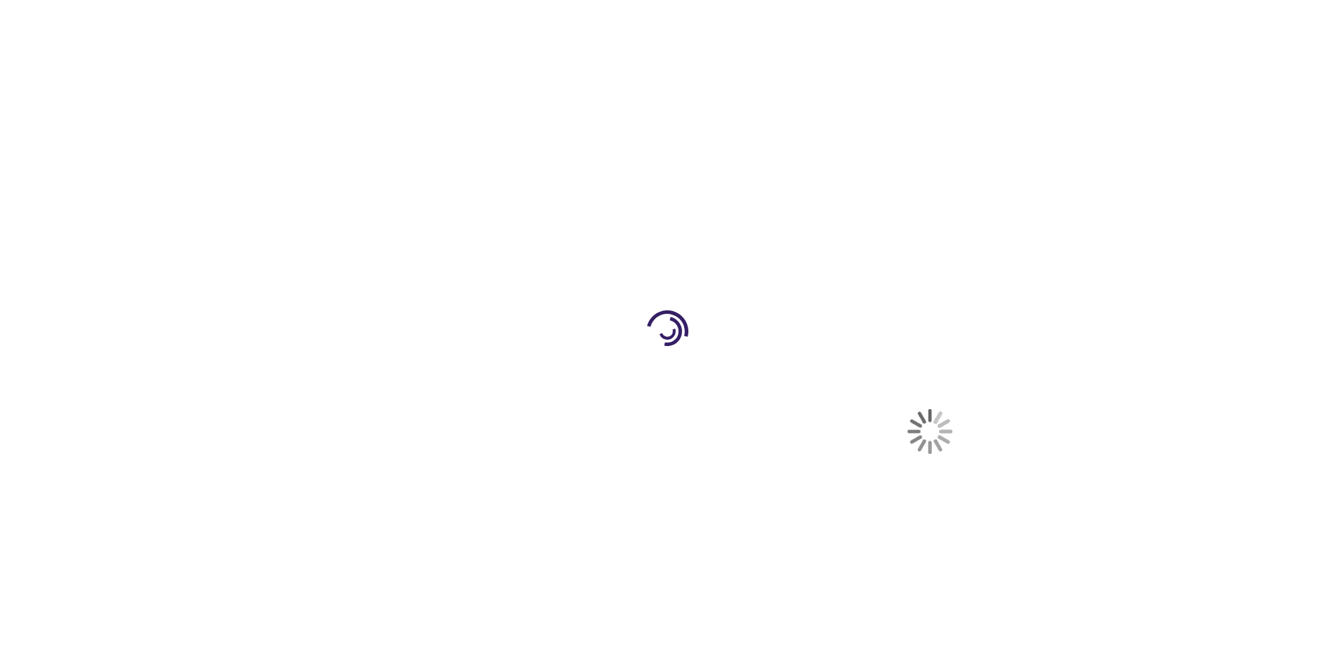
select select "US"
select select "24"
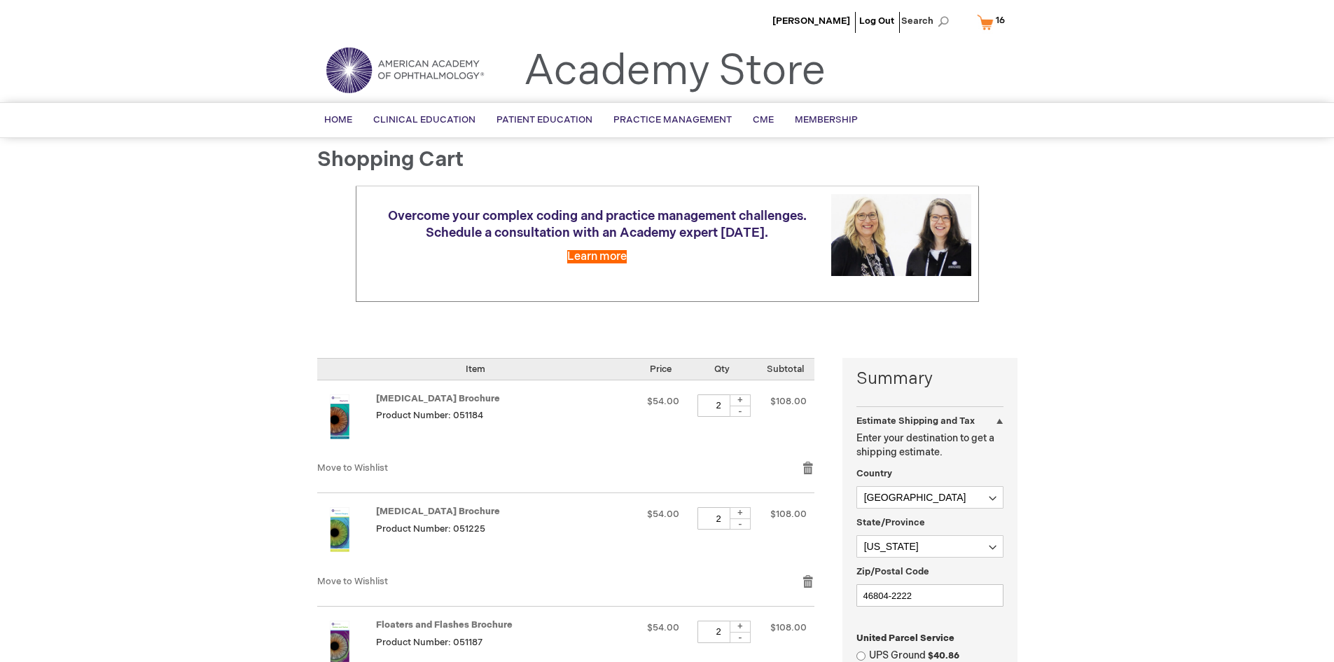
click at [340, 421] on img at bounding box center [339, 416] width 45 height 45
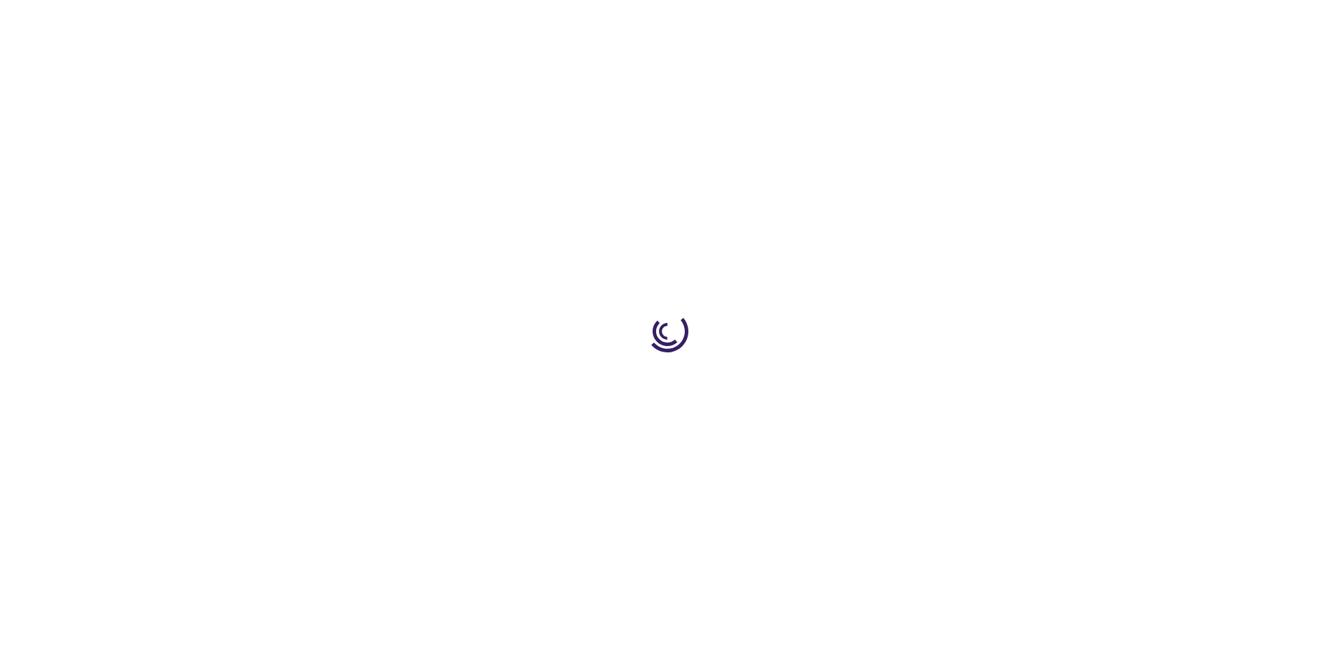
type input "1"
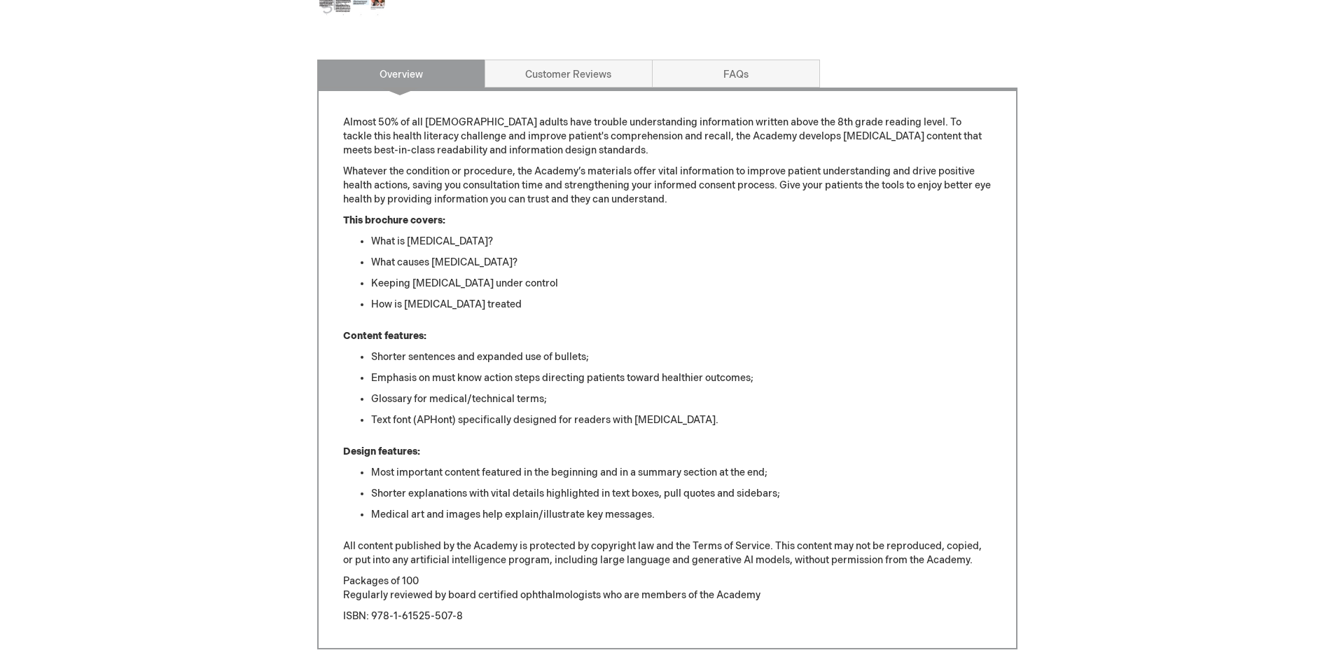
scroll to position [700, 0]
